Goal: Use online tool/utility: Utilize a website feature to perform a specific function

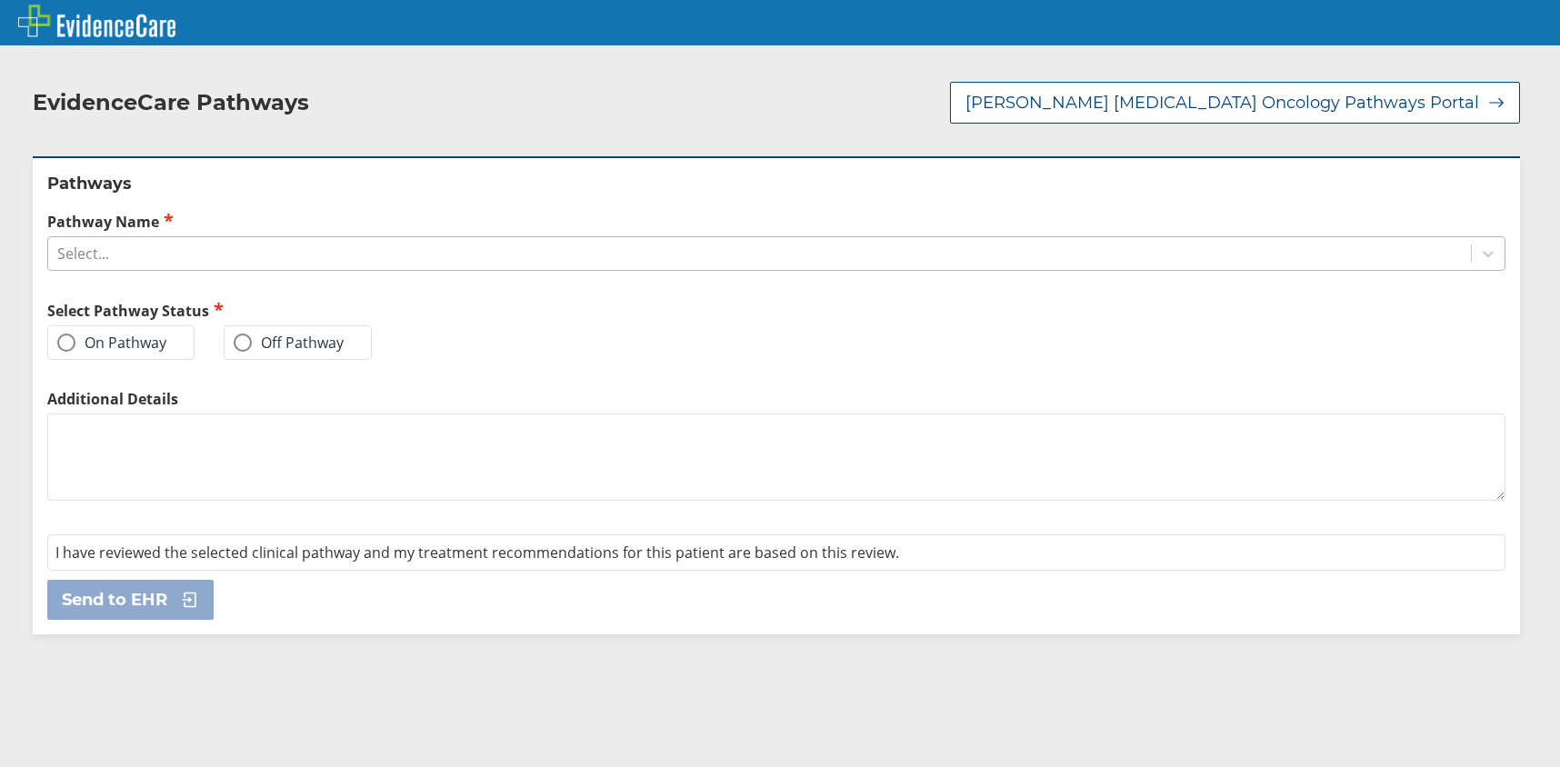
click at [201, 255] on div "Select..." at bounding box center [759, 253] width 1422 height 31
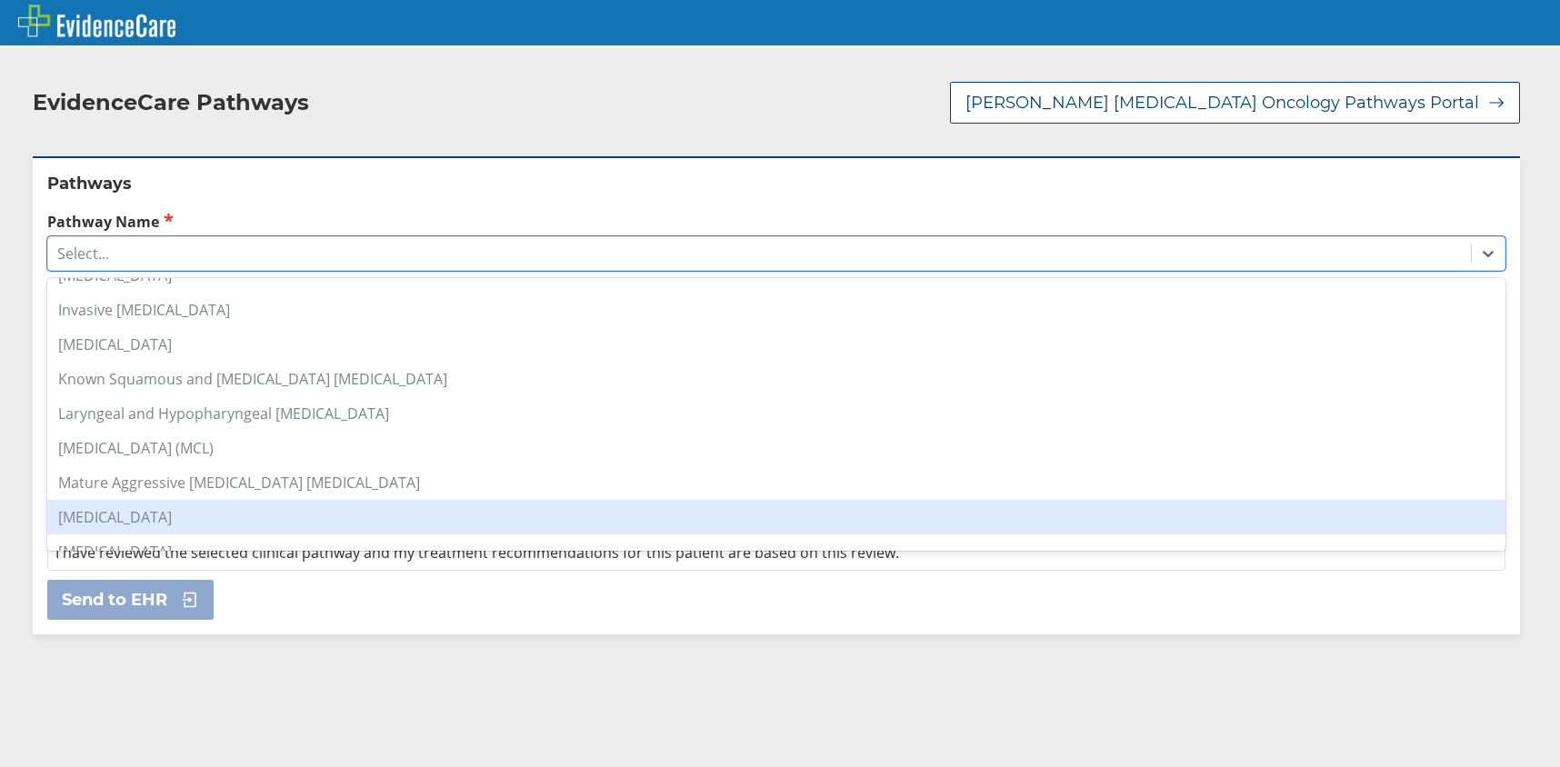
scroll to position [1000, 0]
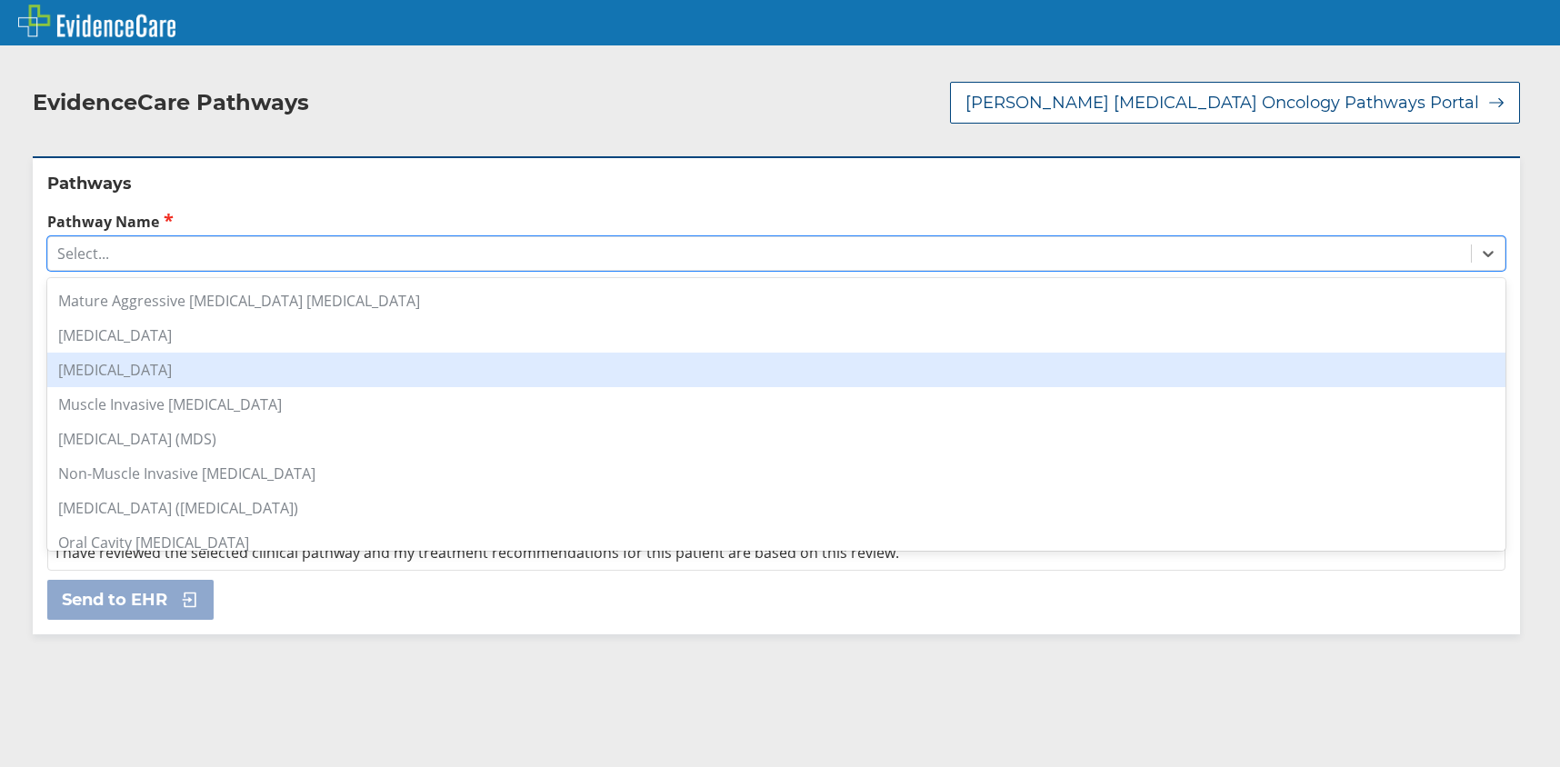
click at [230, 374] on div "[MEDICAL_DATA]" at bounding box center [776, 370] width 1458 height 35
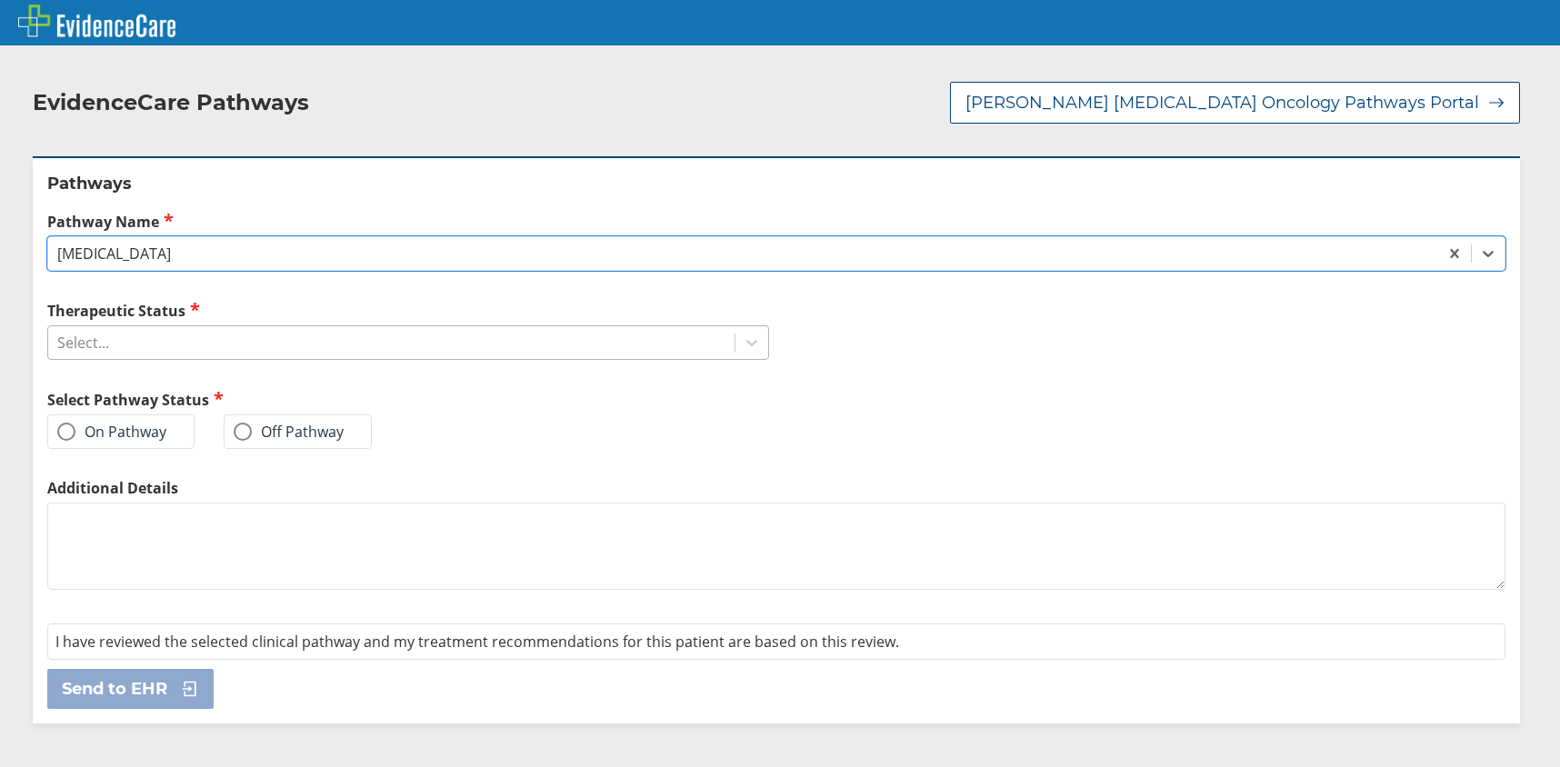
click at [211, 337] on div "Select..." at bounding box center [391, 342] width 686 height 31
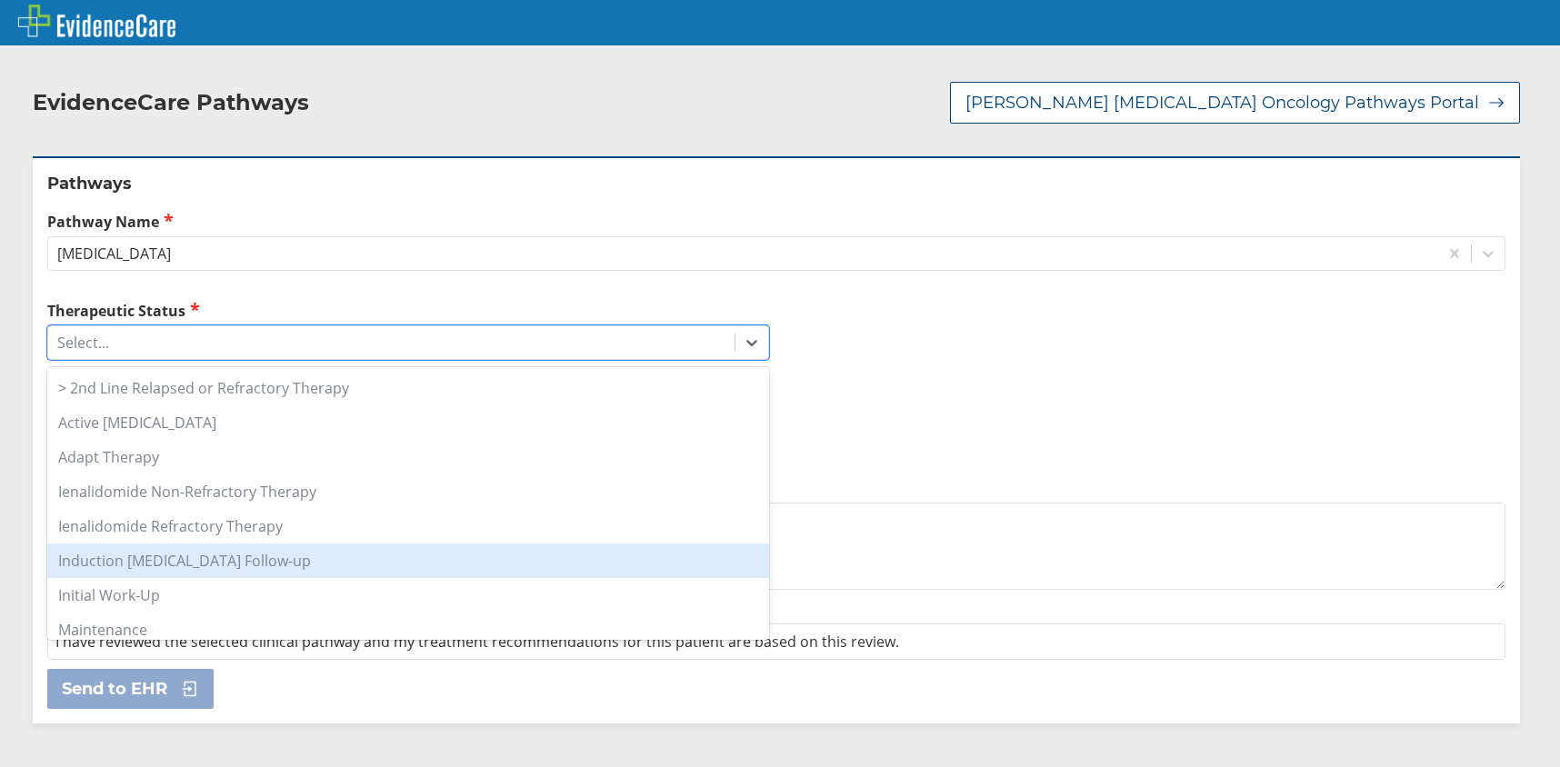
scroll to position [149, 0]
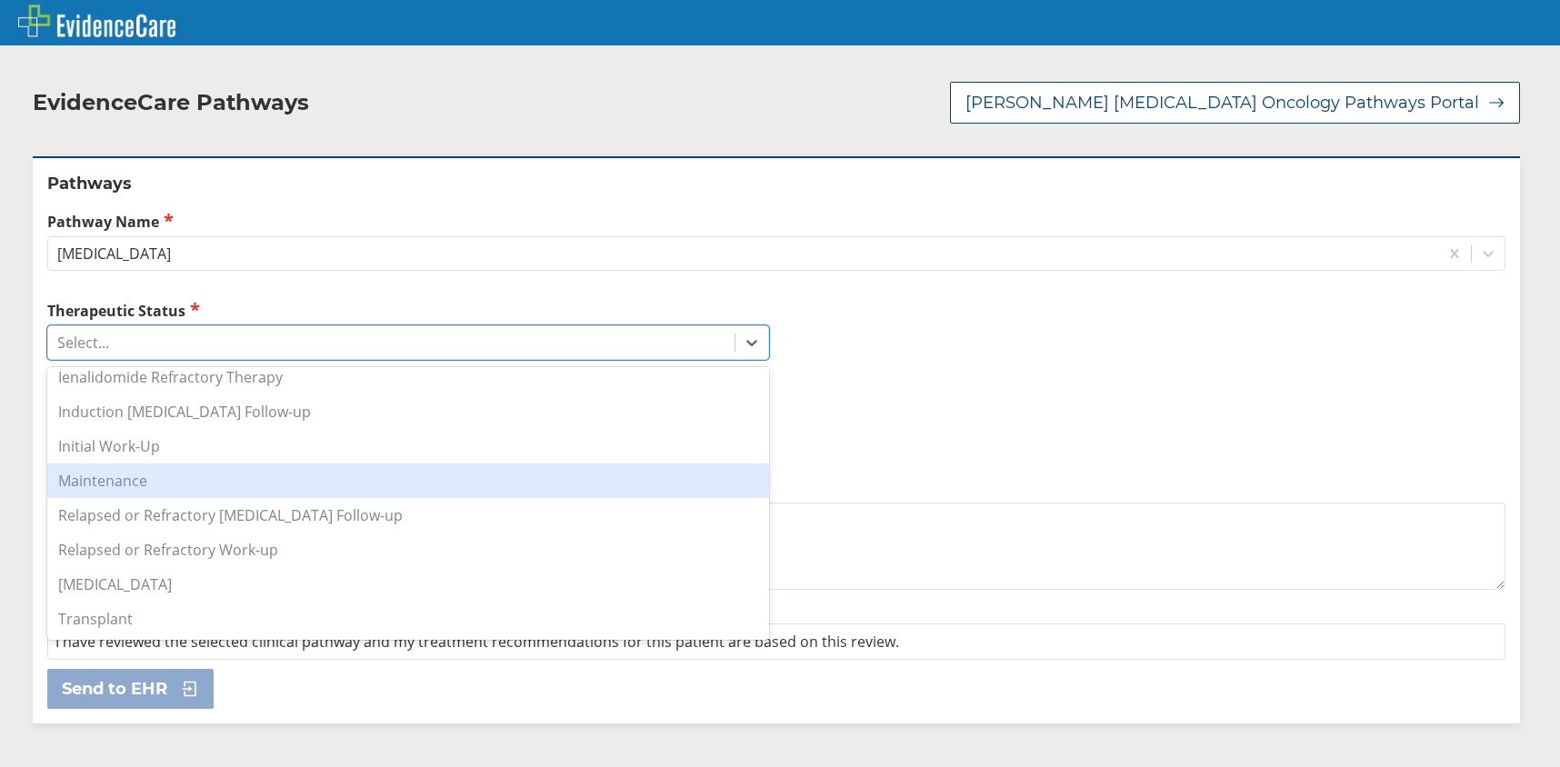
click at [380, 473] on div "Maintenance" at bounding box center [408, 480] width 722 height 35
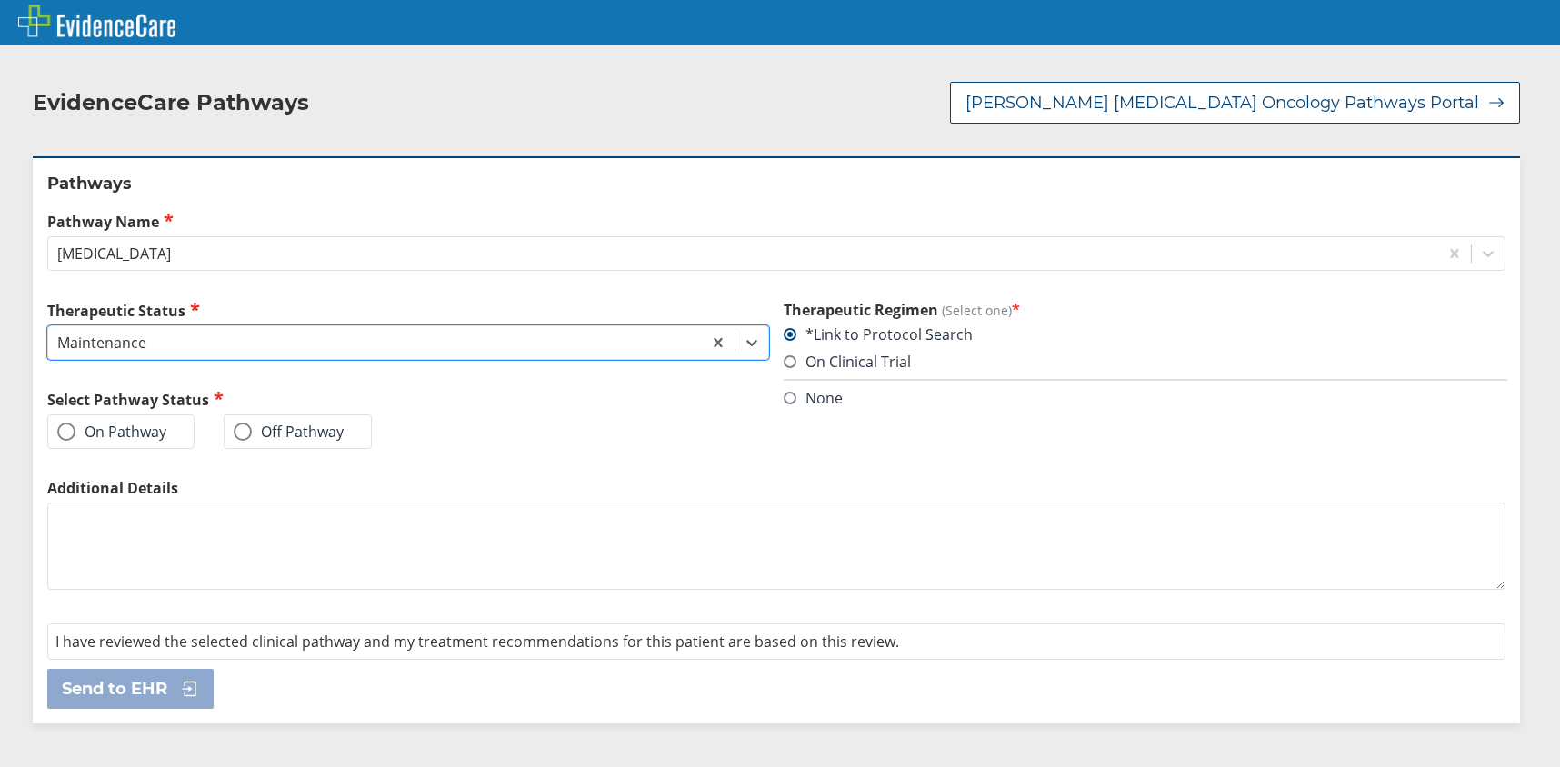
click at [70, 431] on span at bounding box center [66, 432] width 18 height 18
click at [0, 0] on input "On Pathway" at bounding box center [0, 0] width 0 height 0
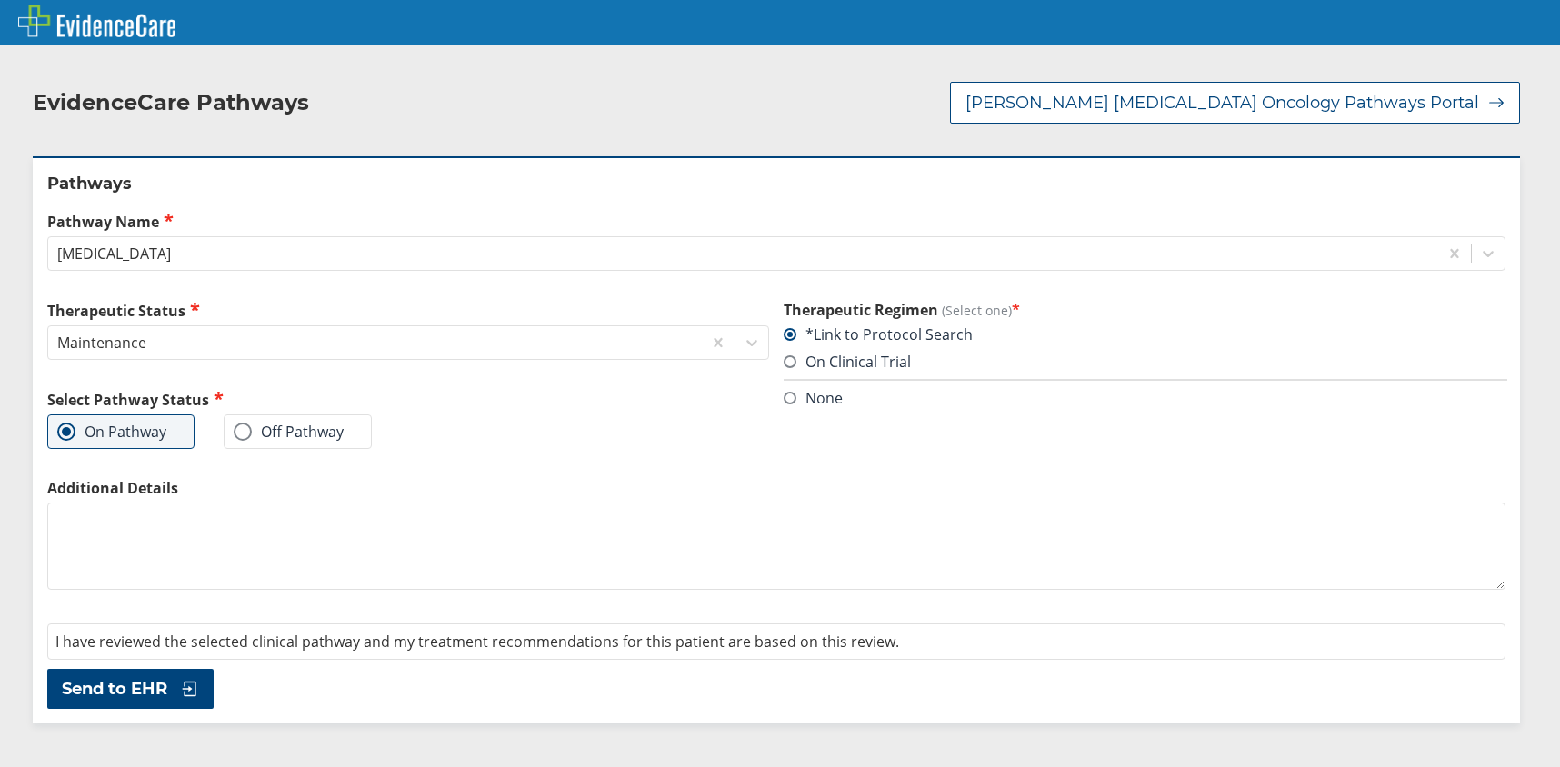
click at [106, 676] on button "Send to EHR" at bounding box center [130, 689] width 166 height 40
